Goal: Information Seeking & Learning: Learn about a topic

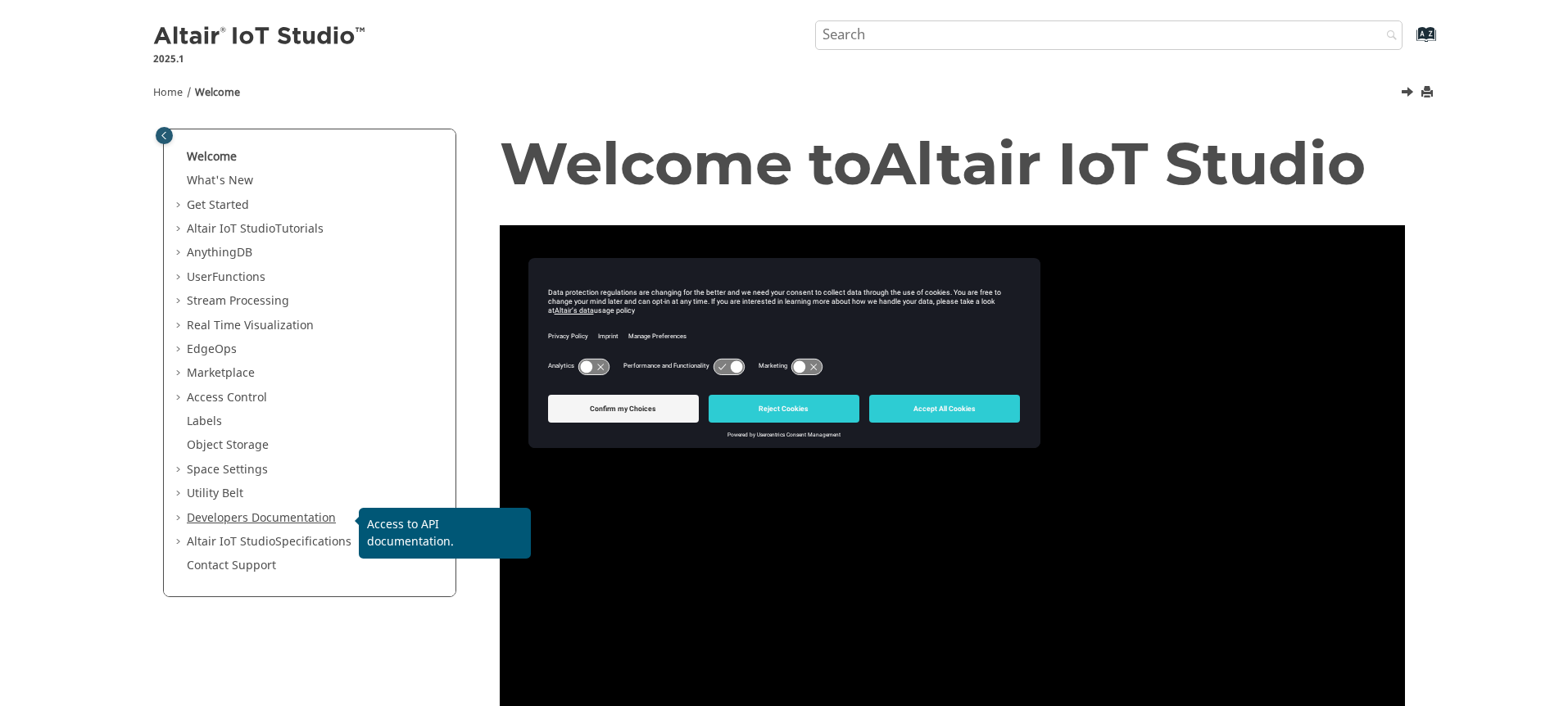
click at [264, 517] on link "Developers Documentation" at bounding box center [261, 518] width 149 height 17
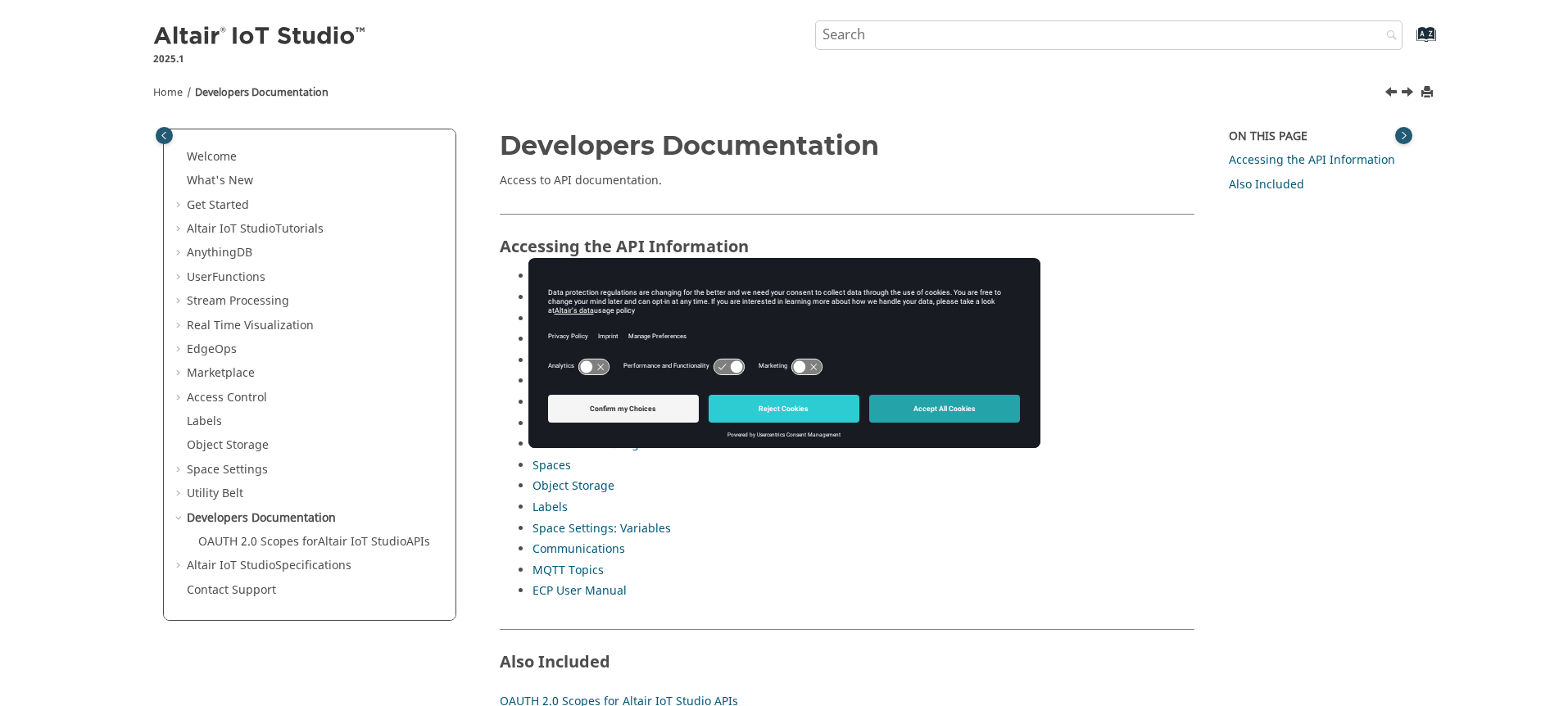
click at [908, 402] on button "Accept All Cookies" at bounding box center [944, 408] width 151 height 28
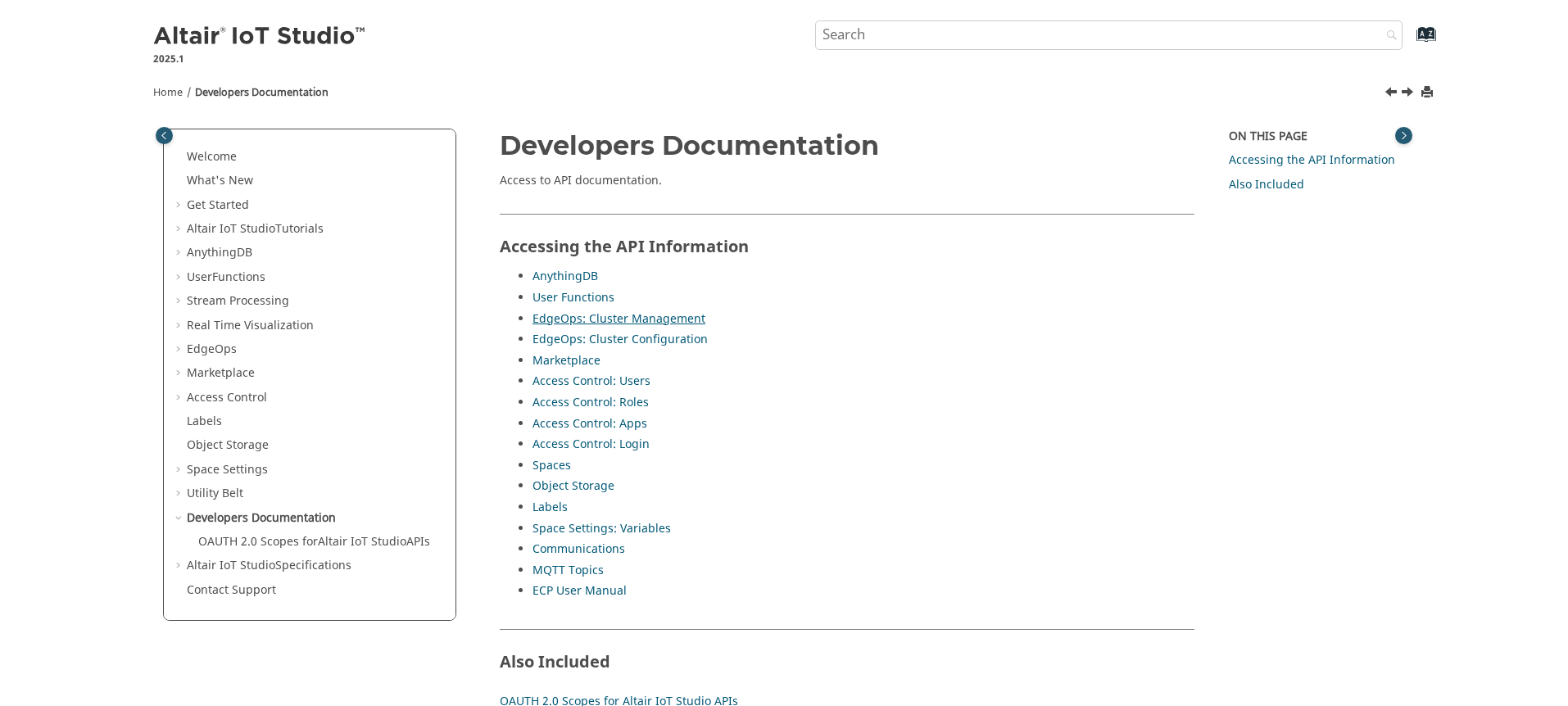
click at [588, 325] on link "EdgeOps: Cluster Management" at bounding box center [618, 319] width 173 height 17
